Goal: Information Seeking & Learning: Check status

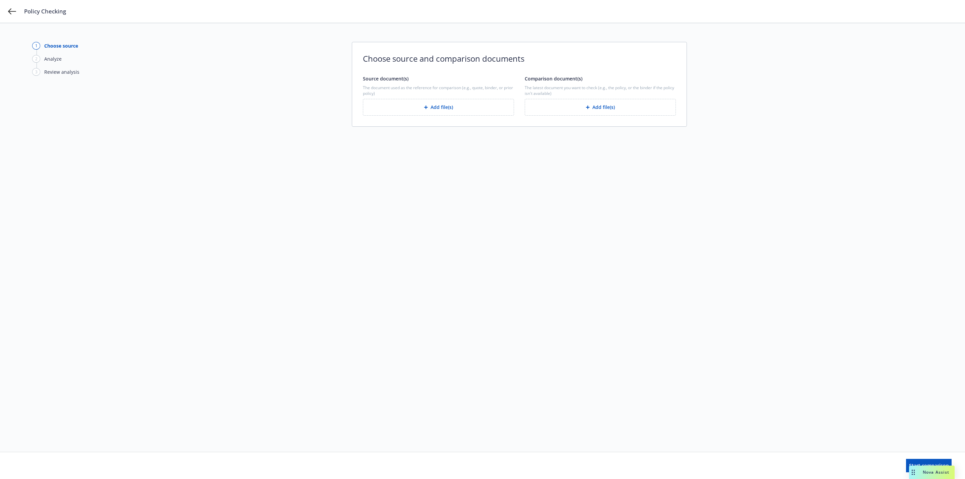
click at [16, 11] on div "Policy Checking" at bounding box center [482, 11] width 965 height 23
click at [14, 12] on icon at bounding box center [12, 11] width 8 height 8
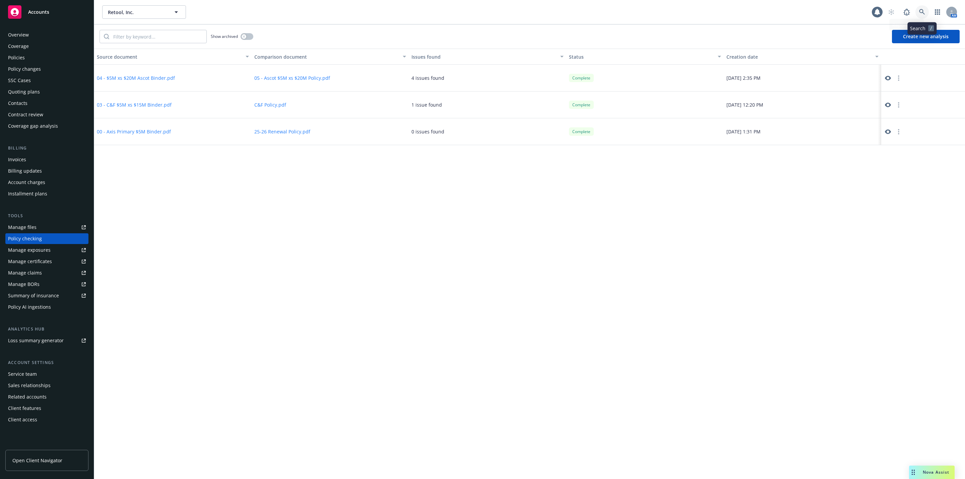
click at [920, 13] on icon at bounding box center [922, 12] width 6 height 6
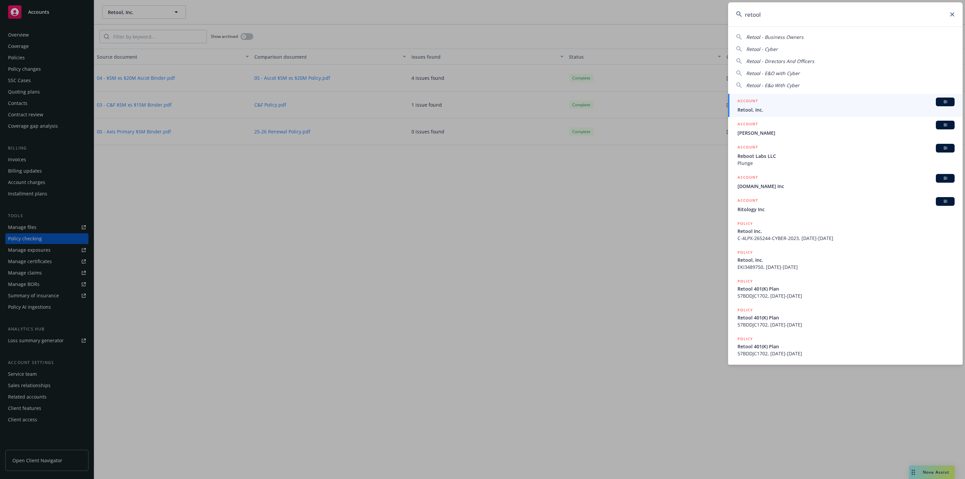
type input "retool"
click at [799, 103] on div "ACCOUNT BI" at bounding box center [845, 101] width 217 height 9
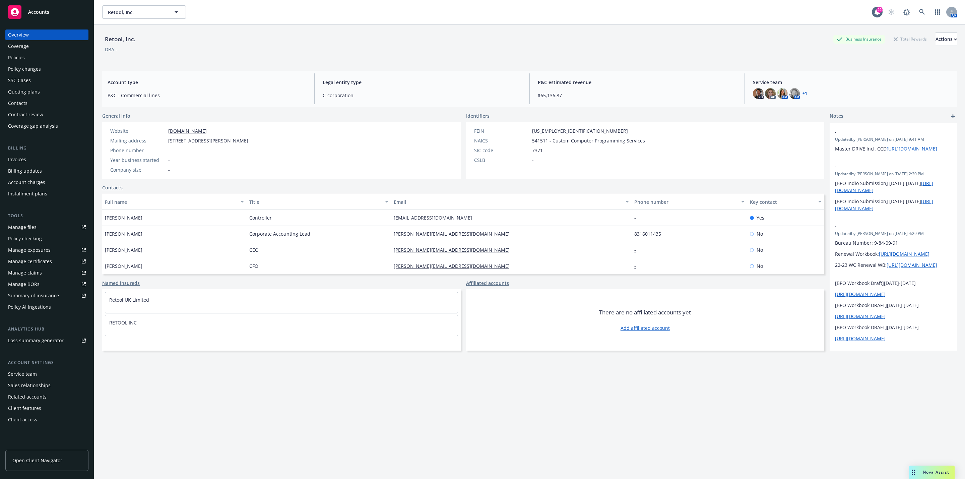
click at [29, 234] on div "Policy checking" at bounding box center [25, 238] width 34 height 11
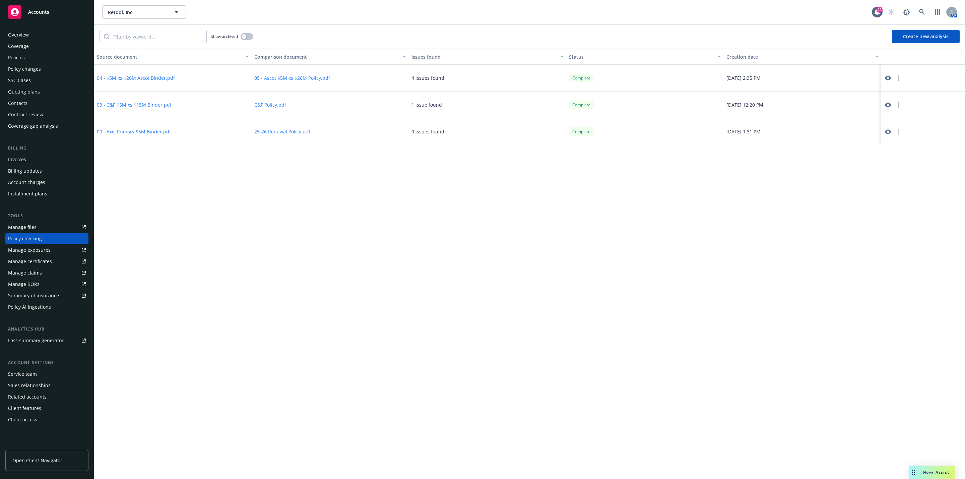
click at [25, 158] on div "Invoices" at bounding box center [17, 159] width 18 height 11
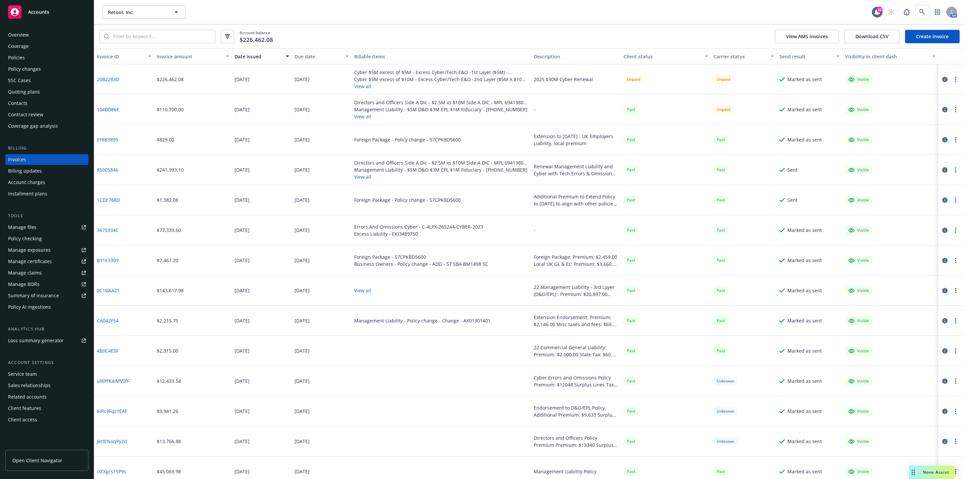
click at [915, 15] on span at bounding box center [921, 11] width 13 height 13
click at [924, 13] on icon at bounding box center [922, 12] width 6 height 6
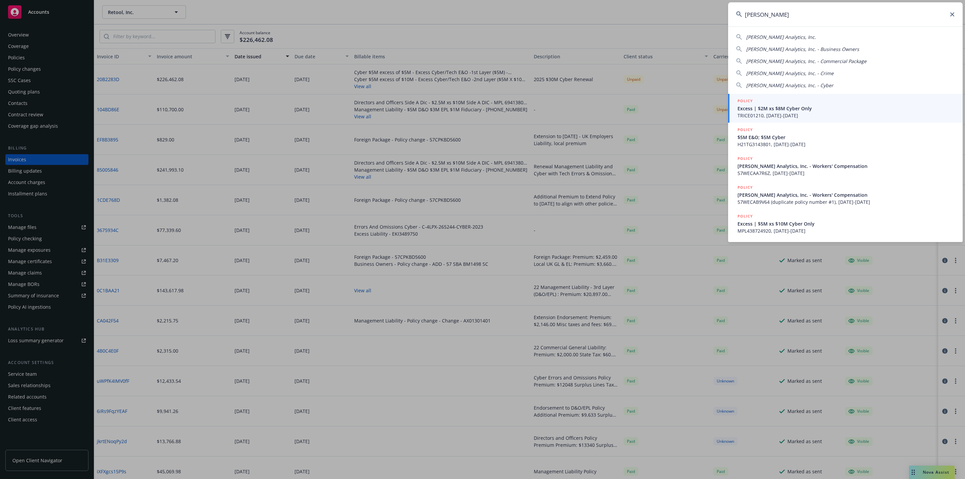
click at [835, 33] on div "[PERSON_NAME] Analytics, Inc." at bounding box center [845, 36] width 218 height 7
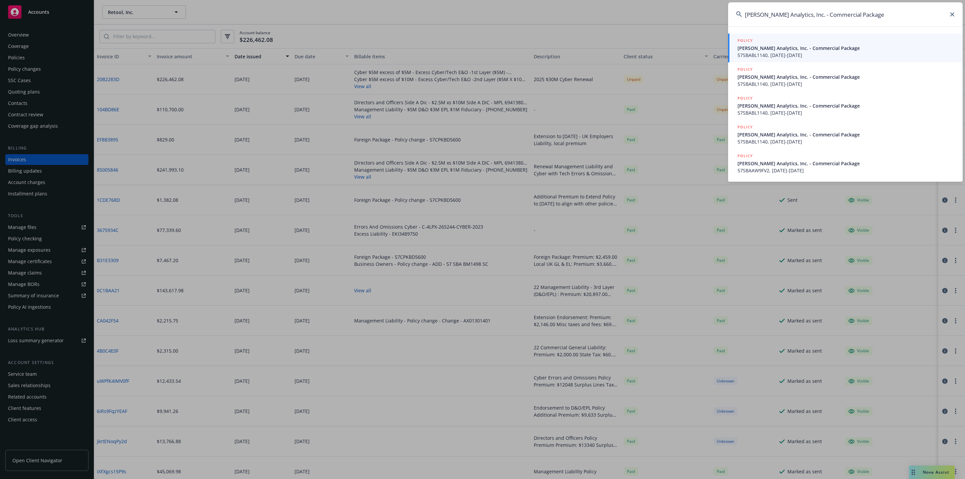
drag, startPoint x: 878, startPoint y: 17, endPoint x: 796, endPoint y: 16, distance: 82.4
click at [796, 16] on input "Clara Analytics, Inc. - Commercial Package" at bounding box center [845, 14] width 234 height 24
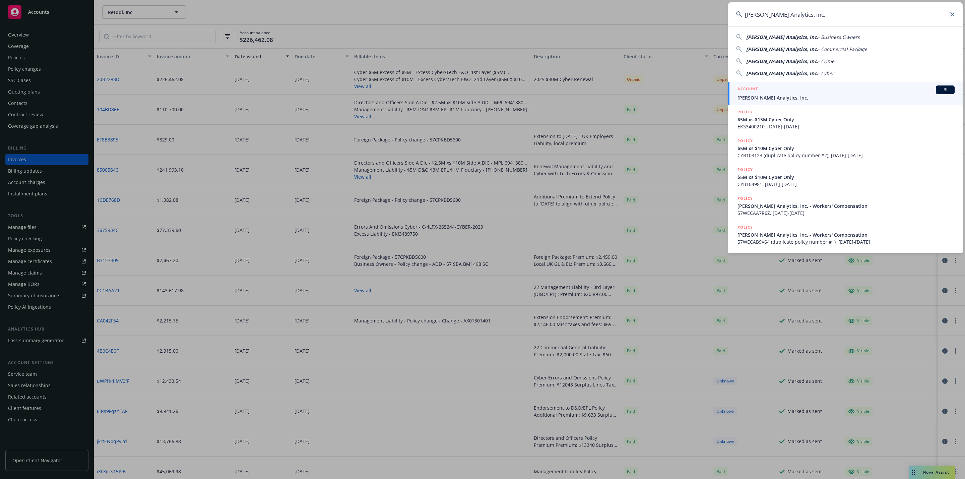
type input "[PERSON_NAME] Analytics, Inc."
click at [784, 90] on div "ACCOUNT BI" at bounding box center [845, 89] width 217 height 9
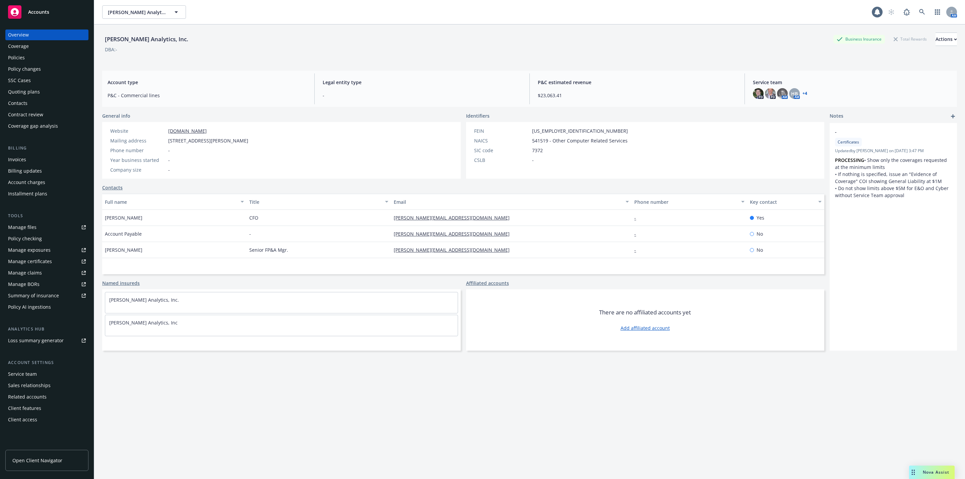
click at [37, 54] on div "Policies" at bounding box center [47, 57] width 78 height 11
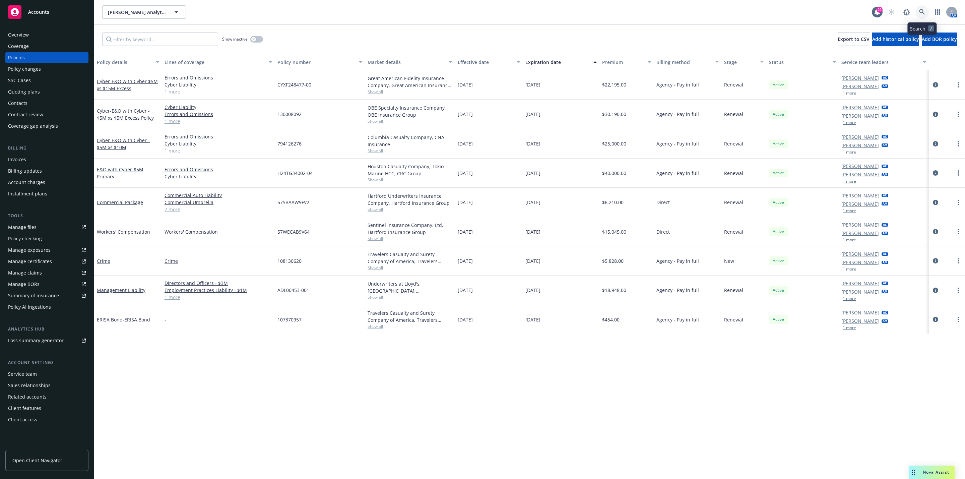
click at [919, 10] on icon at bounding box center [922, 12] width 6 height 6
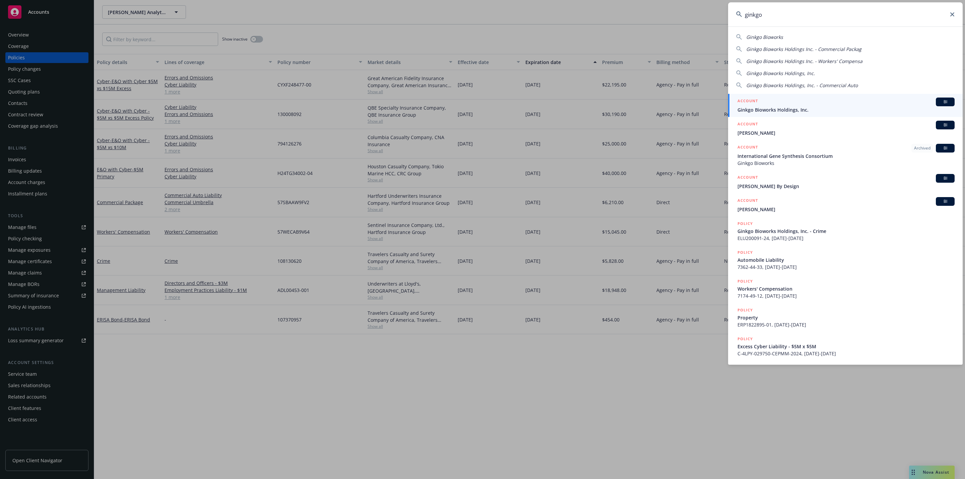
type input "ginkgo"
click at [817, 102] on div "ACCOUNT BI" at bounding box center [845, 101] width 217 height 9
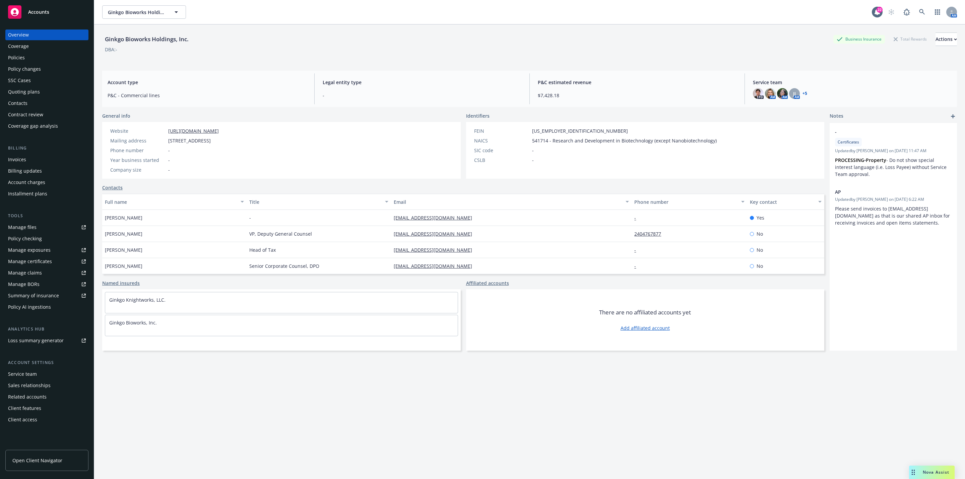
click at [36, 85] on div "SSC Cases" at bounding box center [47, 80] width 78 height 11
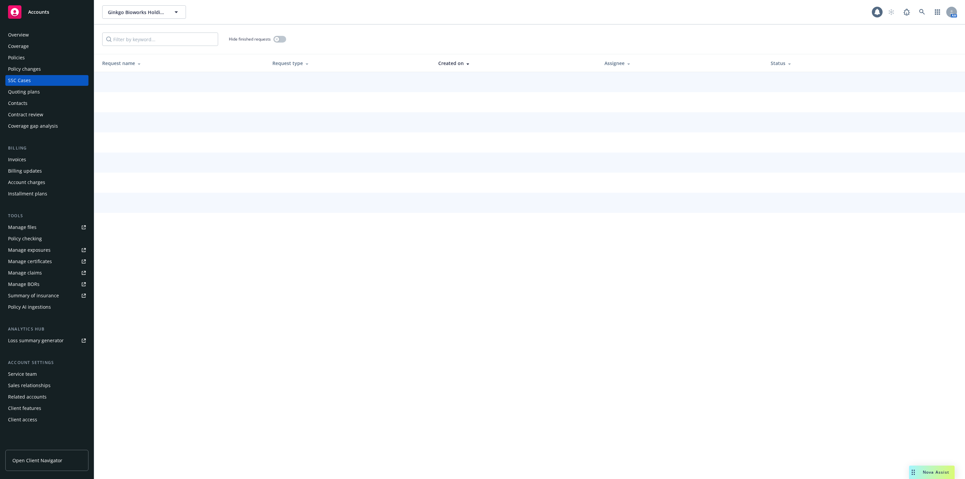
click at [36, 98] on div "Contacts" at bounding box center [47, 103] width 78 height 11
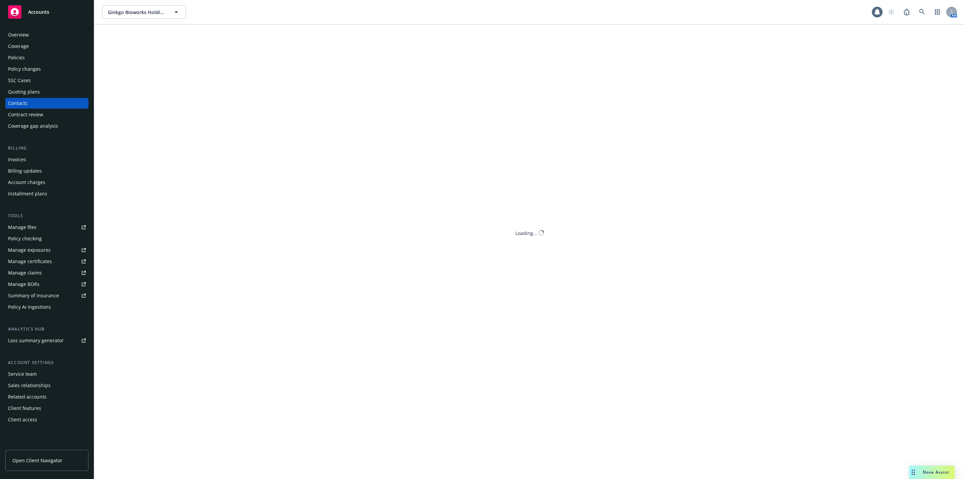
click at [37, 93] on div "Quoting plans" at bounding box center [24, 91] width 32 height 11
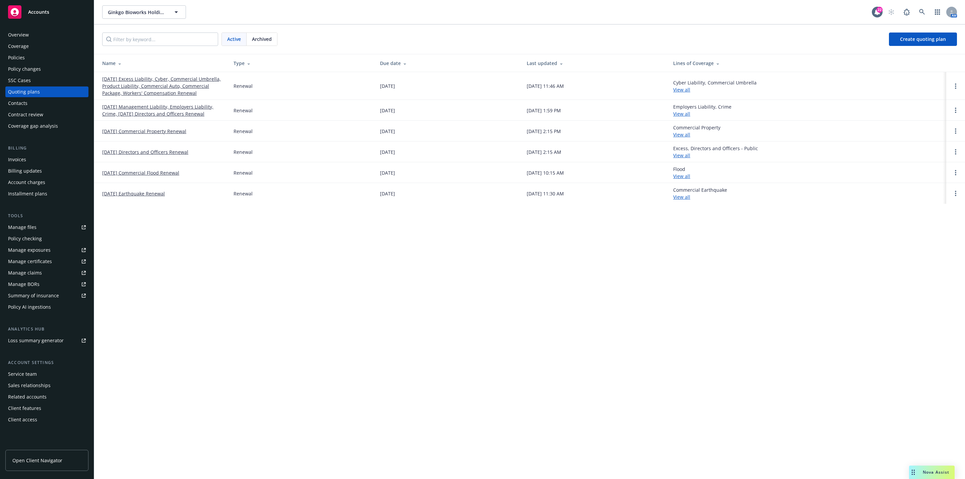
drag, startPoint x: 172, startPoint y: 74, endPoint x: 168, endPoint y: 84, distance: 10.3
click at [170, 77] on td "09/30/25 Excess Liability, Cyber, Commercial Umbrella, Product Liability, Comme…" at bounding box center [161, 86] width 134 height 28
click at [168, 84] on link "09/30/25 Excess Liability, Cyber, Commercial Umbrella, Product Liability, Comme…" at bounding box center [162, 85] width 121 height 21
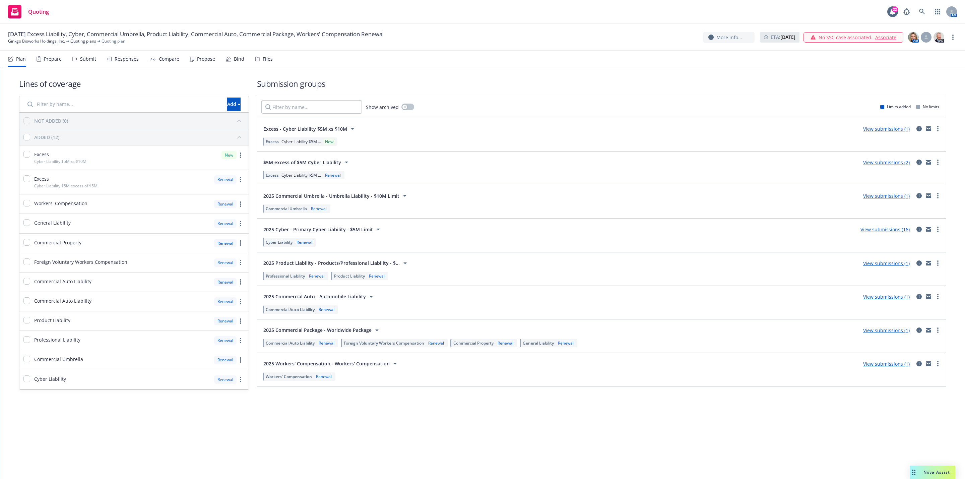
click at [883, 163] on link "View submissions (2)" at bounding box center [886, 162] width 47 height 6
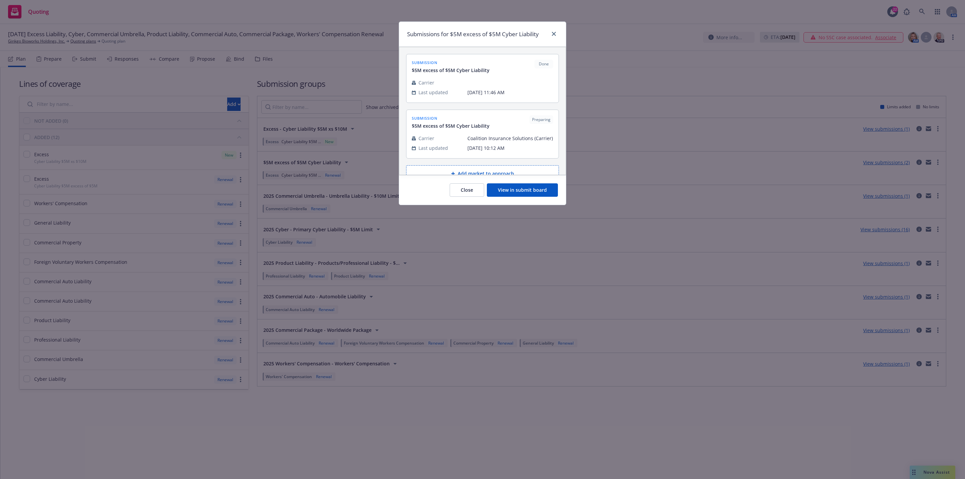
click at [526, 191] on button "View in submit board" at bounding box center [522, 189] width 71 height 13
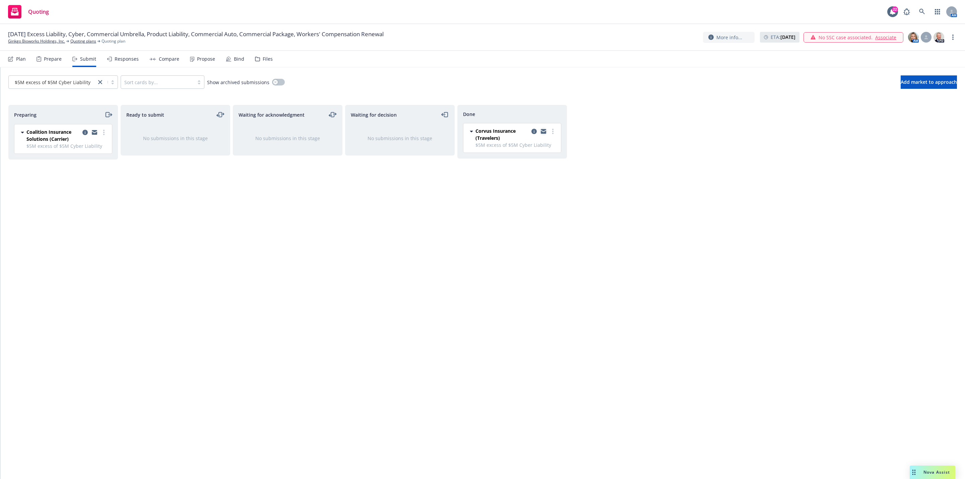
click at [543, 133] on icon "copy logging email" at bounding box center [543, 132] width 5 height 3
click at [919, 9] on icon at bounding box center [922, 12] width 6 height 6
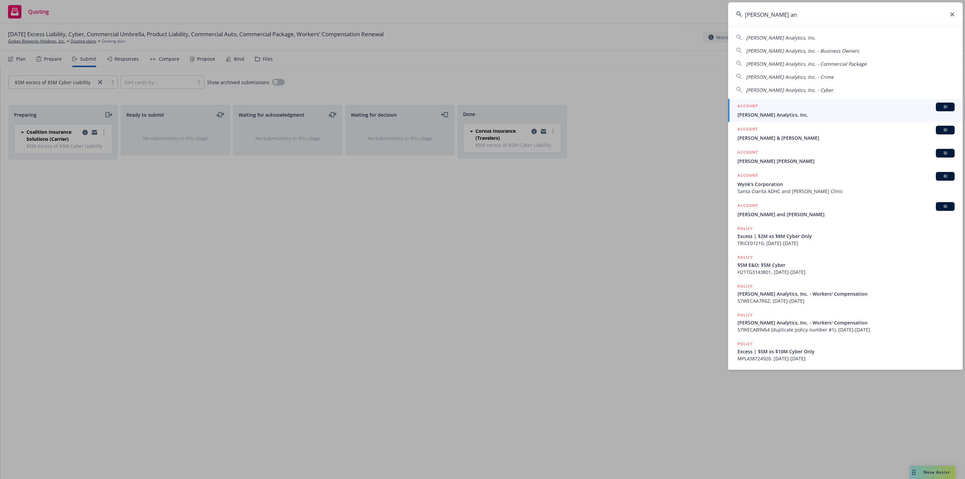
type input "clara an"
click at [822, 113] on span "[PERSON_NAME] Analytics, Inc." at bounding box center [845, 114] width 217 height 7
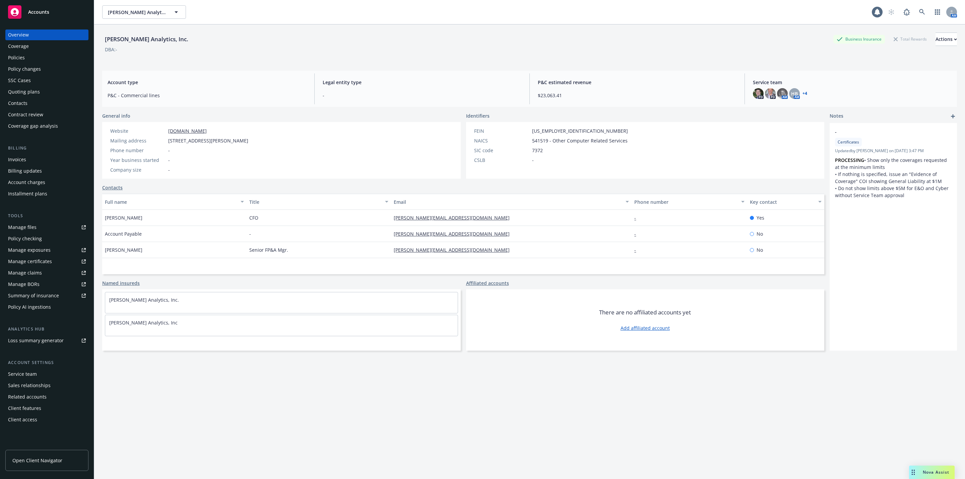
click at [29, 56] on div "Policies" at bounding box center [47, 57] width 78 height 11
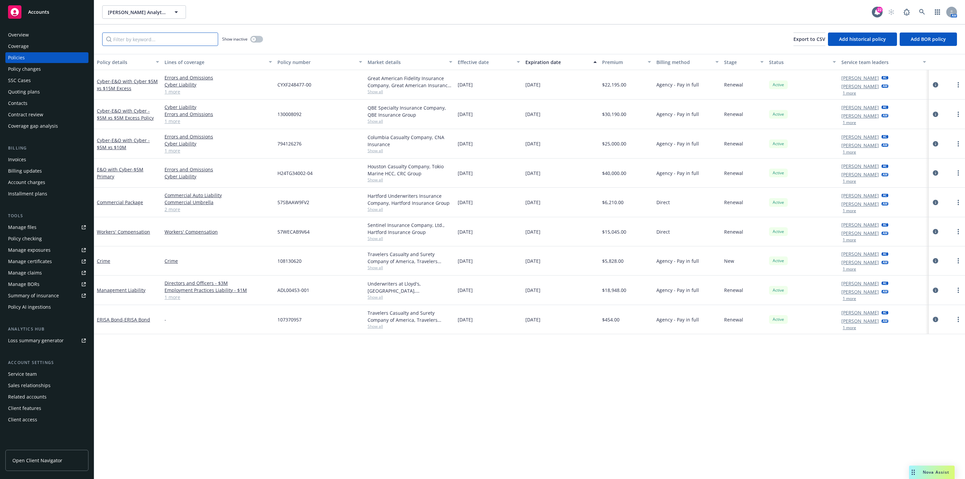
click at [190, 39] on input "Filter by keyword..." at bounding box center [160, 38] width 116 height 13
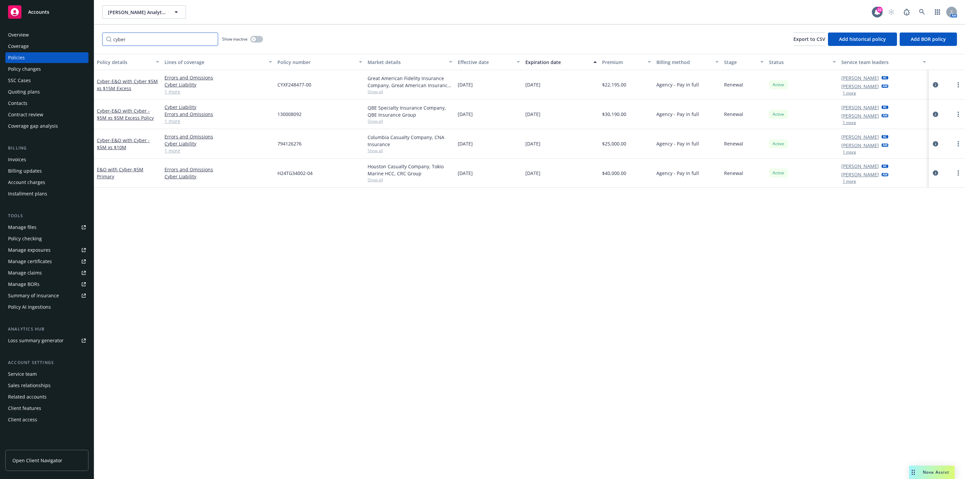
type input "cyber"
click at [257, 42] on button "button" at bounding box center [256, 39] width 13 height 7
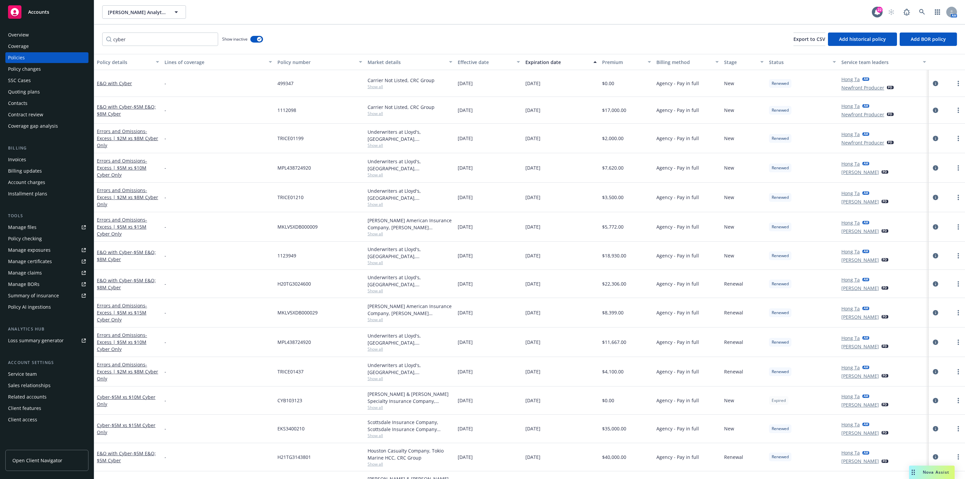
click at [613, 61] on div "Premium" at bounding box center [623, 62] width 42 height 7
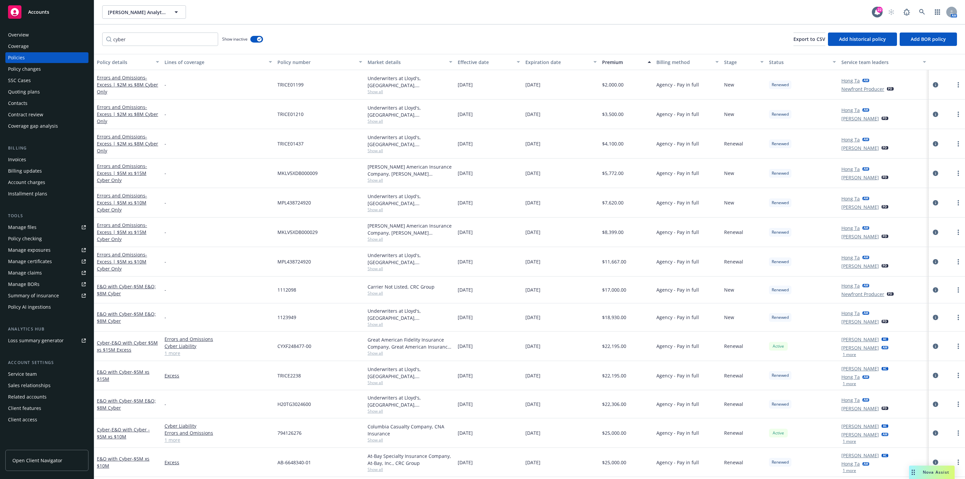
click at [616, 61] on div "Premium" at bounding box center [623, 62] width 42 height 7
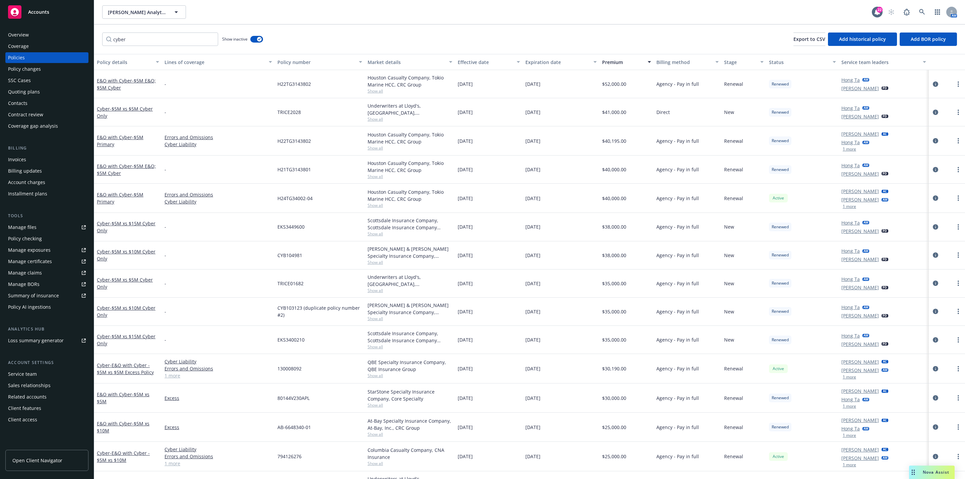
click at [470, 66] on button "Effective date" at bounding box center [489, 62] width 68 height 16
click at [475, 62] on div "Effective date" at bounding box center [484, 62] width 55 height 7
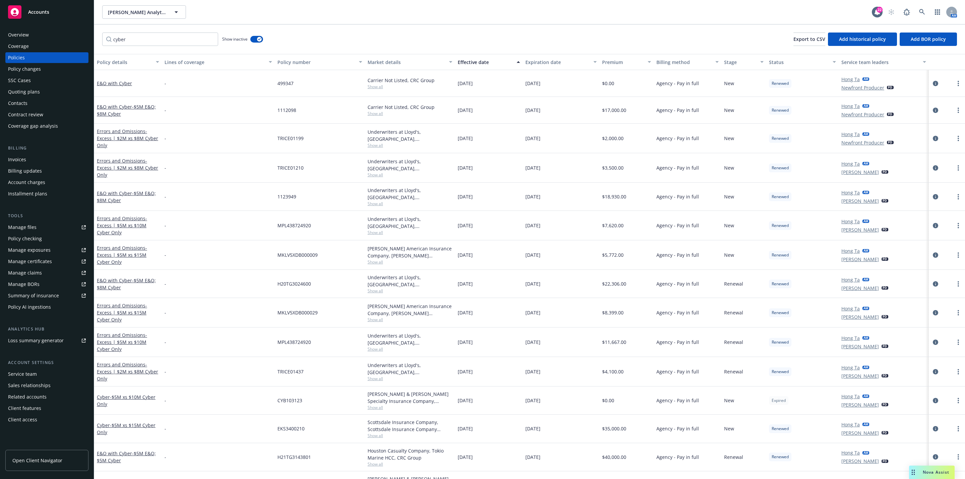
click at [473, 65] on div "Effective date" at bounding box center [484, 62] width 55 height 7
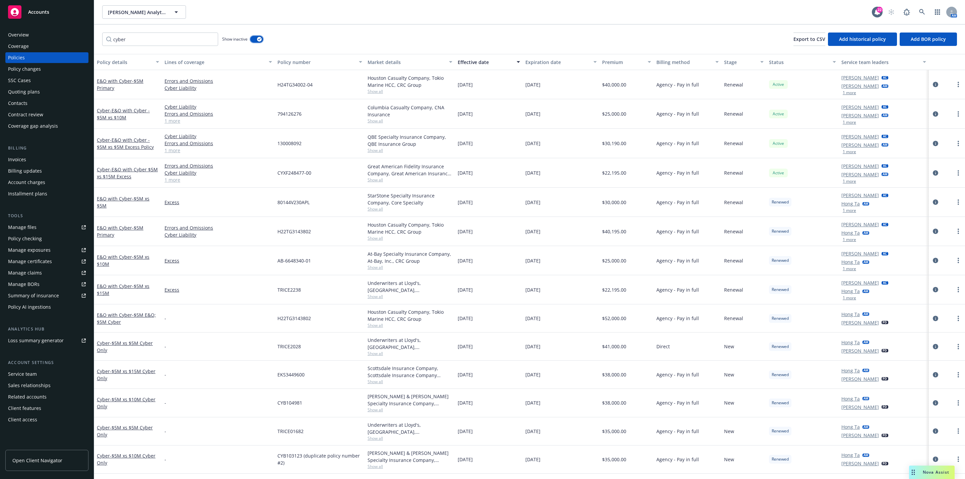
click at [251, 37] on button "button" at bounding box center [256, 39] width 13 height 7
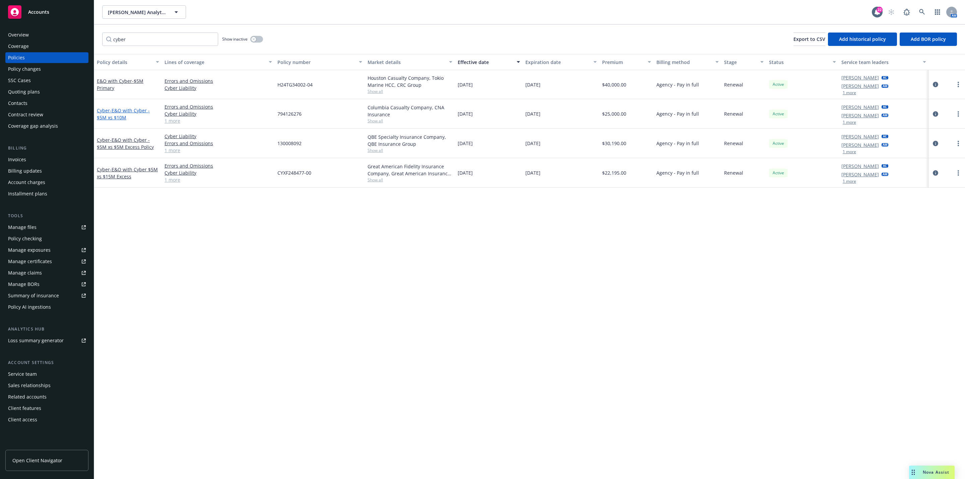
click at [121, 108] on span "- E&O with Cyber - $5M xs $10M" at bounding box center [123, 113] width 53 height 13
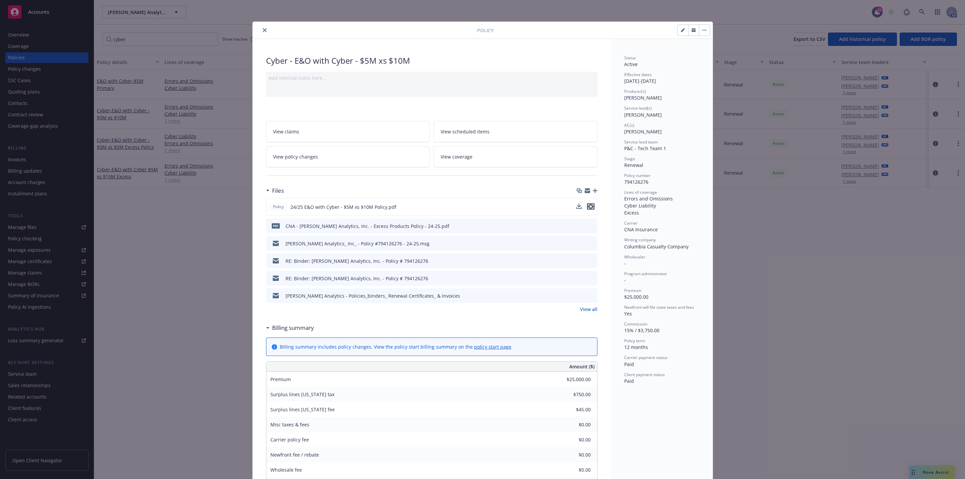
click at [589, 207] on icon "preview file" at bounding box center [590, 206] width 6 height 5
